Goal: Book appointment/travel/reservation

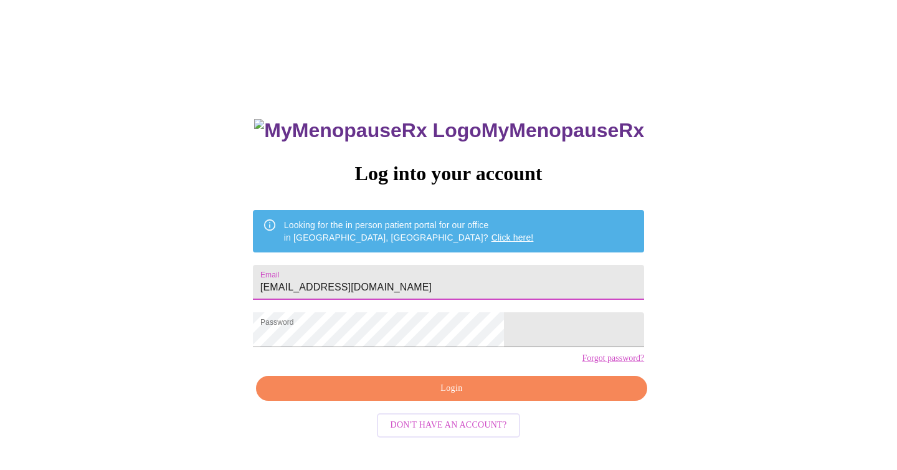
click at [430, 396] on span "Login" at bounding box center [451, 388] width 362 height 16
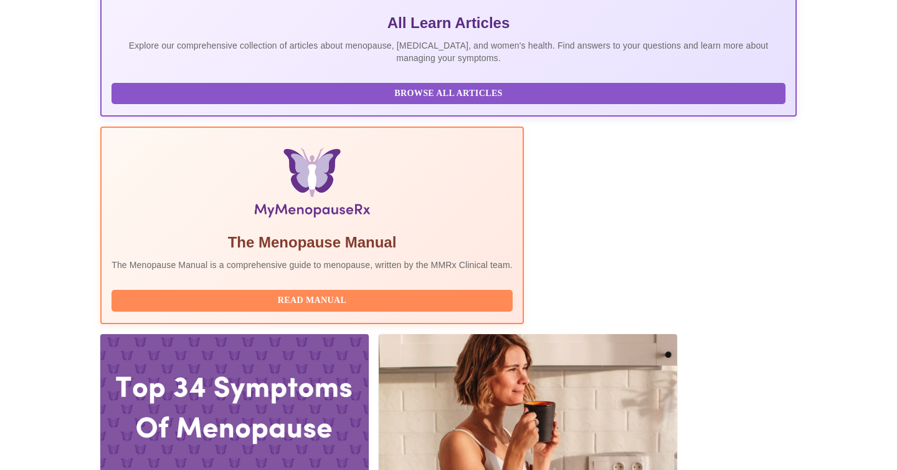
scroll to position [279, 0]
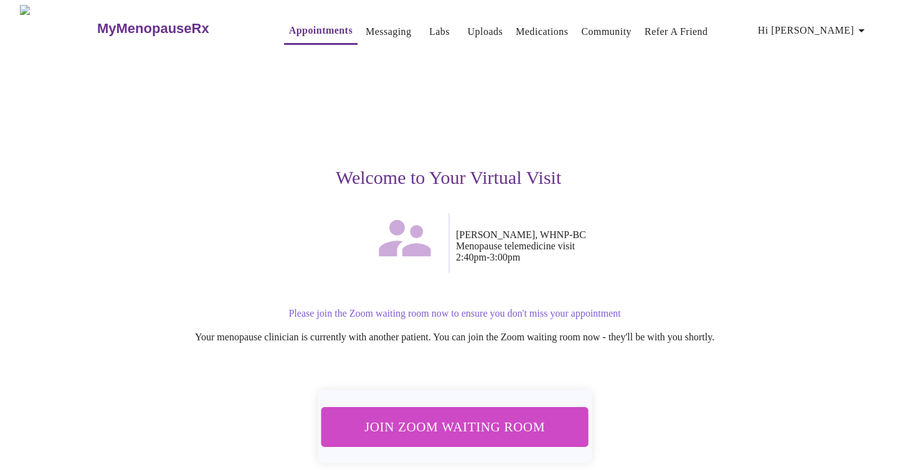
click at [511, 415] on span "Join Zoom Waiting Room" at bounding box center [454, 426] width 234 height 23
click at [455, 425] on span "Join Zoom Waiting Room" at bounding box center [454, 426] width 234 height 23
